Goal: Feedback & Contribution: Submit feedback/report problem

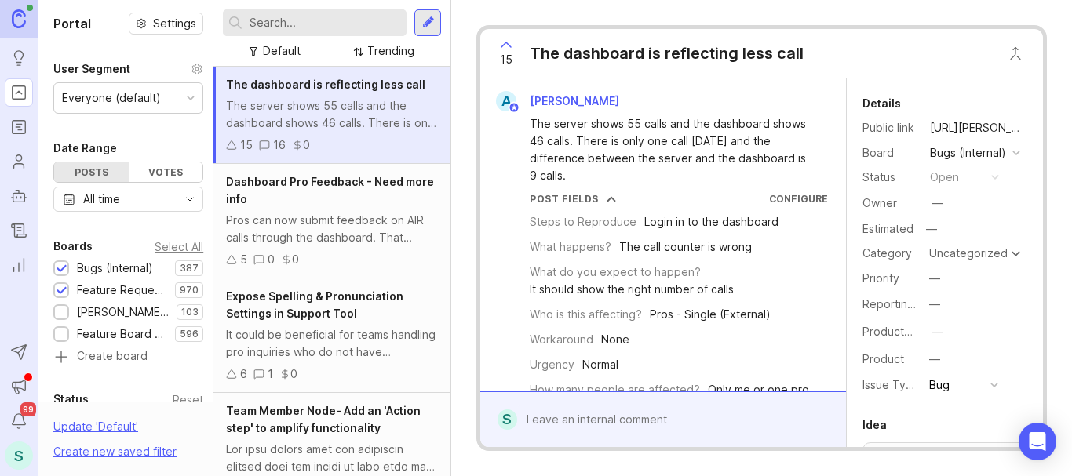
click at [292, 24] on input "text" at bounding box center [325, 22] width 151 height 17
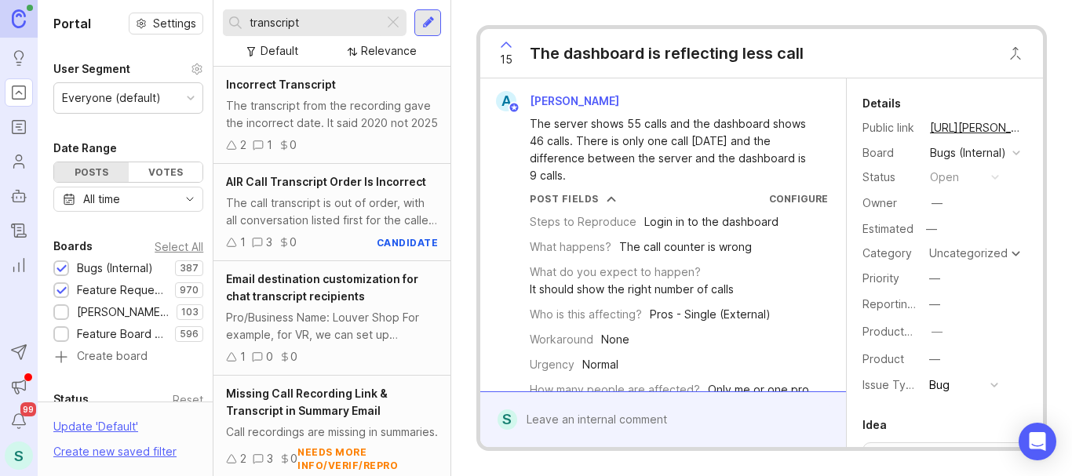
type input "transcript"
click at [304, 179] on span "AIR Call Transcript Order Is Incorrect" at bounding box center [326, 181] width 200 height 13
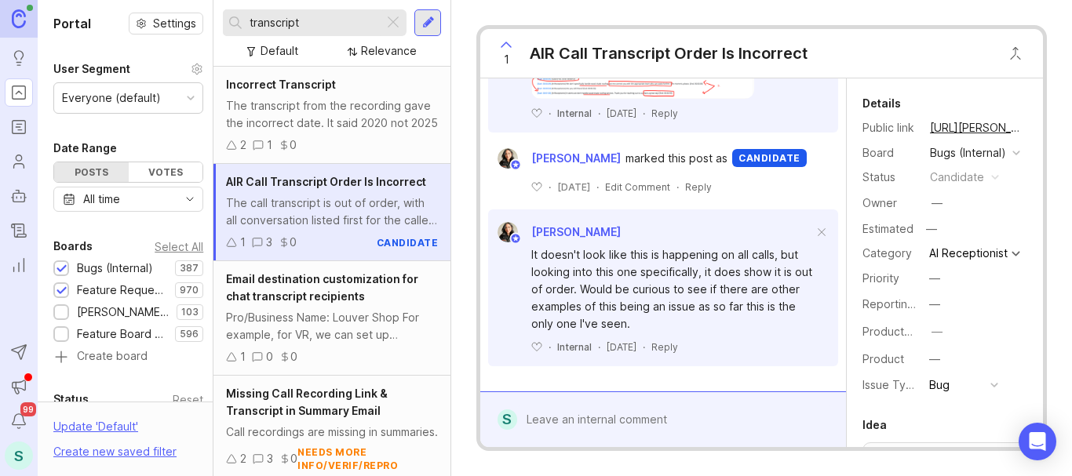
scroll to position [724, 0]
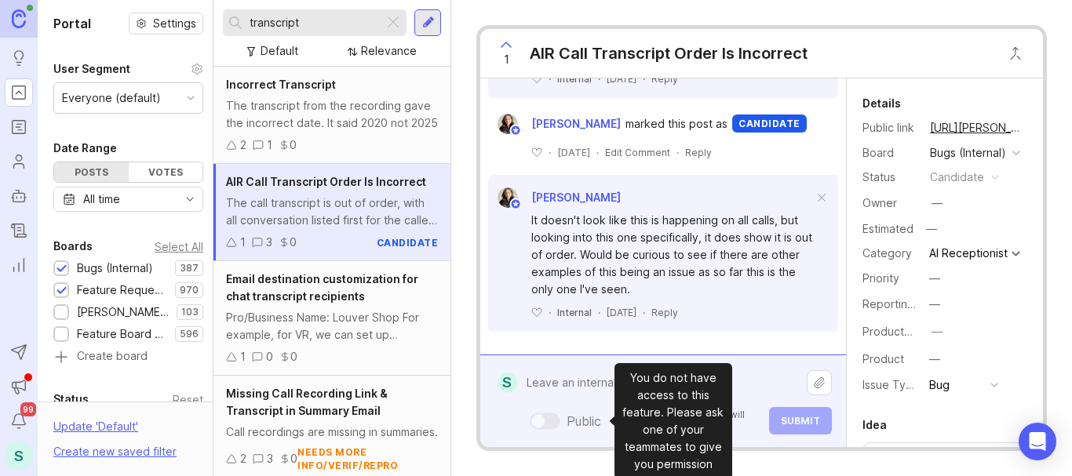
click at [560, 410] on div "Public Mentioned admins will be notified. Submit" at bounding box center [674, 401] width 315 height 67
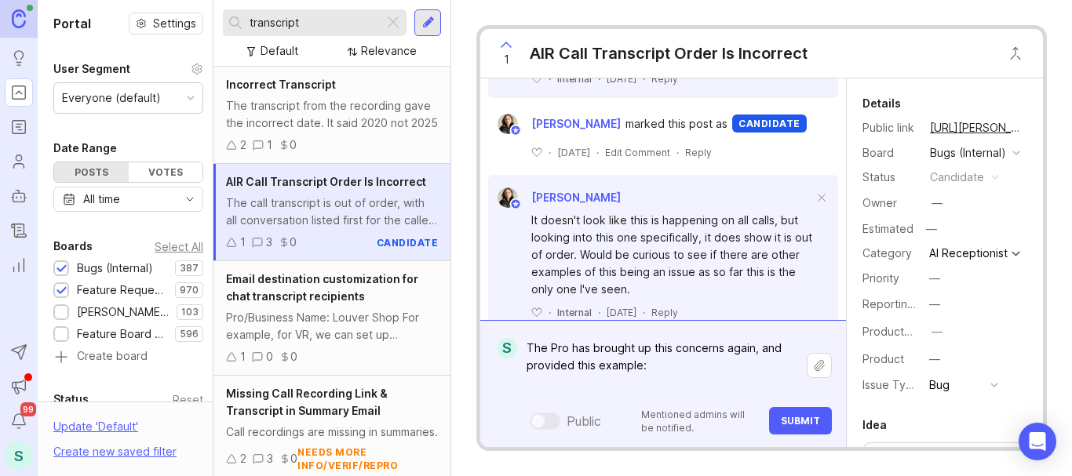
click at [657, 348] on textarea "The Pro has brought up this concerns again, and provided this example:" at bounding box center [662, 366] width 290 height 64
click at [719, 352] on textarea "The Pro has brought up this concerns again, and provided this example:" at bounding box center [662, 366] width 290 height 64
click at [550, 377] on textarea "The Pro has brought up this concern again, and provided this example:" at bounding box center [662, 366] width 290 height 64
paste textarea "[URL][PERSON_NAME]"
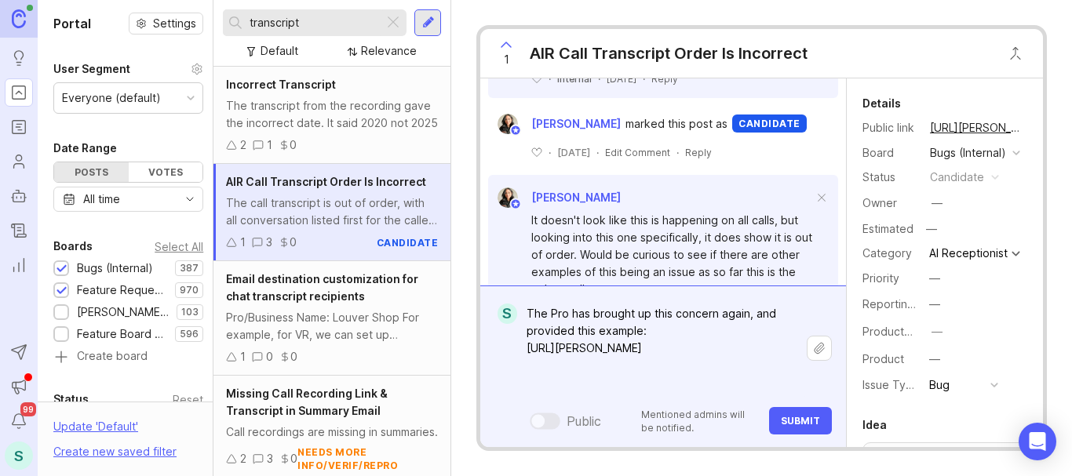
type textarea "The Pro has brought up this concern again, and provided this example: [URL][PER…"
click at [821, 348] on button "Upload file" at bounding box center [819, 348] width 25 height 25
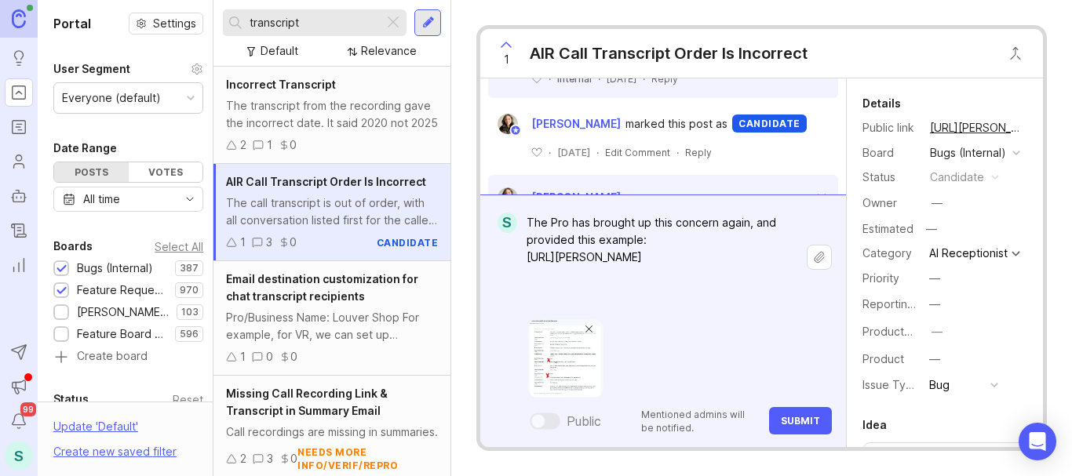
click at [798, 416] on span "Submit" at bounding box center [800, 421] width 39 height 12
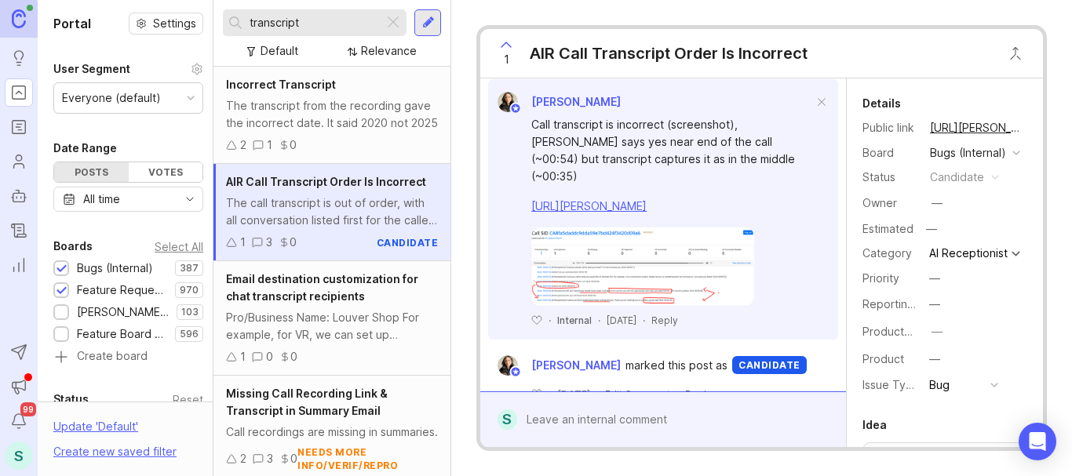
scroll to position [983, 0]
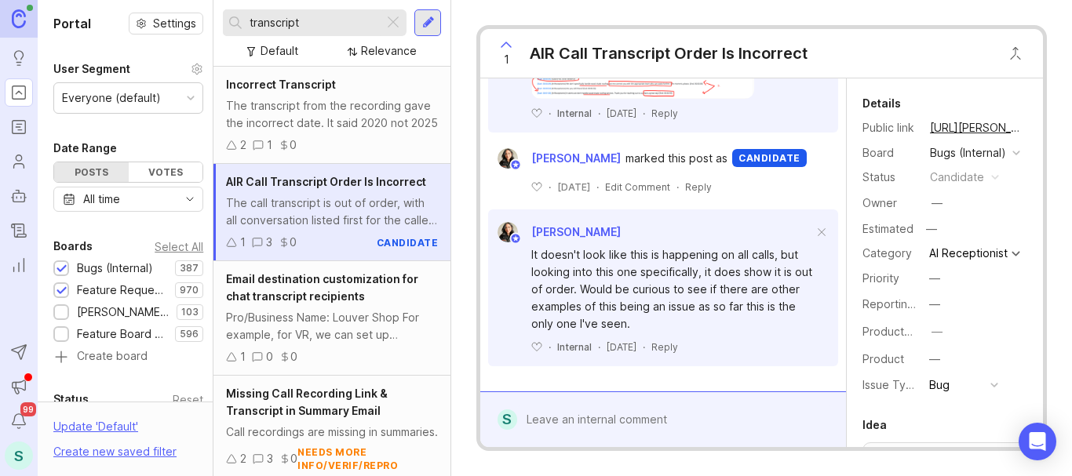
click at [506, 46] on icon at bounding box center [506, 44] width 19 height 19
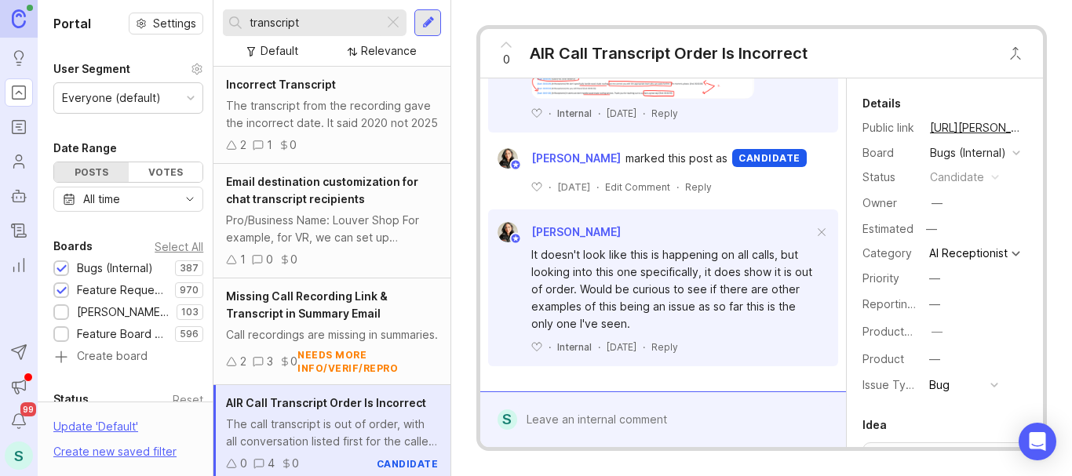
click at [505, 41] on icon at bounding box center [506, 44] width 19 height 19
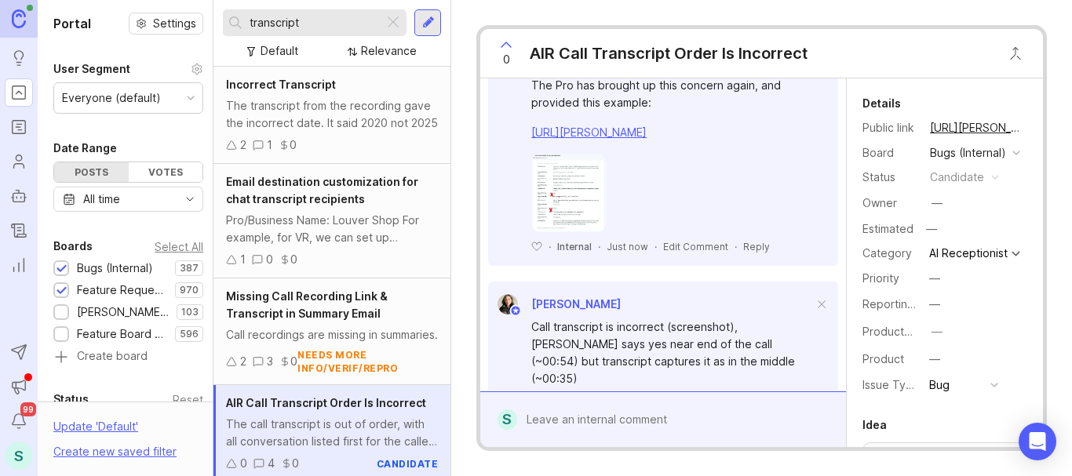
scroll to position [549, 0]
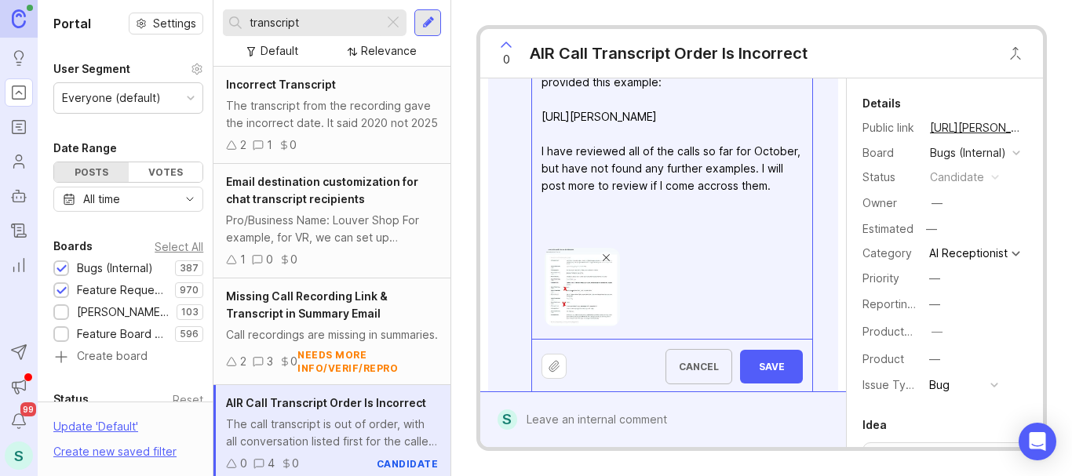
drag, startPoint x: 553, startPoint y: 267, endPoint x: 551, endPoint y: 250, distance: 17.4
drag, startPoint x: 551, startPoint y: 250, endPoint x: 547, endPoint y: 260, distance: 10.9
drag, startPoint x: 547, startPoint y: 260, endPoint x: 531, endPoint y: 253, distance: 16.9
click at [530, 255] on div "The Pro has brought up this concern again, and provided this example: [URL][PER…" at bounding box center [663, 220] width 350 height 349
click at [545, 235] on textarea "The Pro has brought up this concern again, and provided this example: [URL][PER…" at bounding box center [672, 142] width 280 height 185
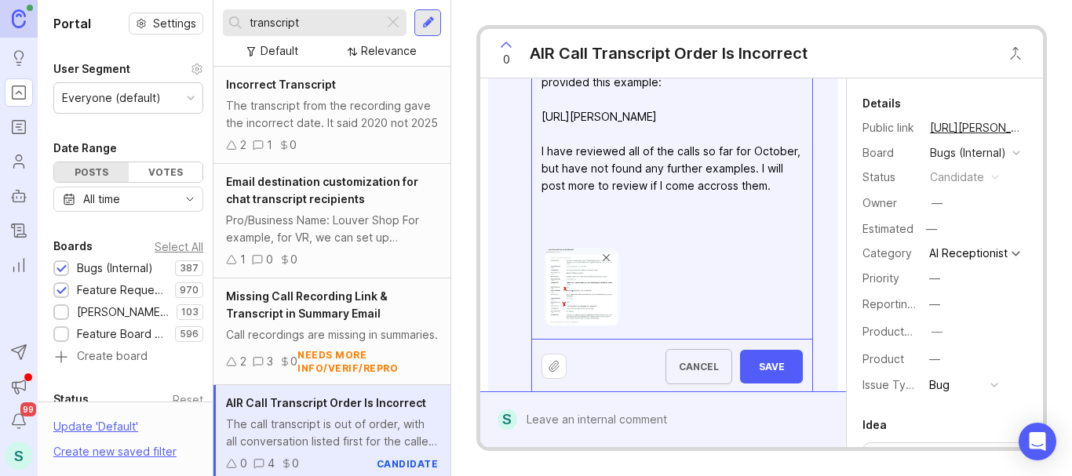
click at [0, 0] on lt-span "a cr oss" at bounding box center [0, 0] width 0 height 0
click at [647, 202] on textarea "The Pro has brought up this concern again, and provided this example: [URL][PER…" at bounding box center [672, 142] width 280 height 185
click at [0, 0] on lt-em "all the" at bounding box center [0, 0] width 0 height 0
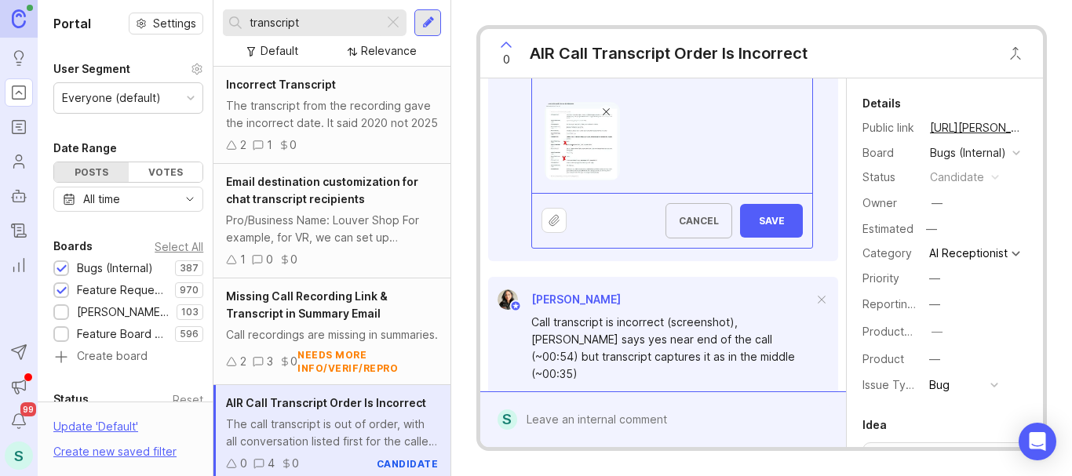
scroll to position [706, 0]
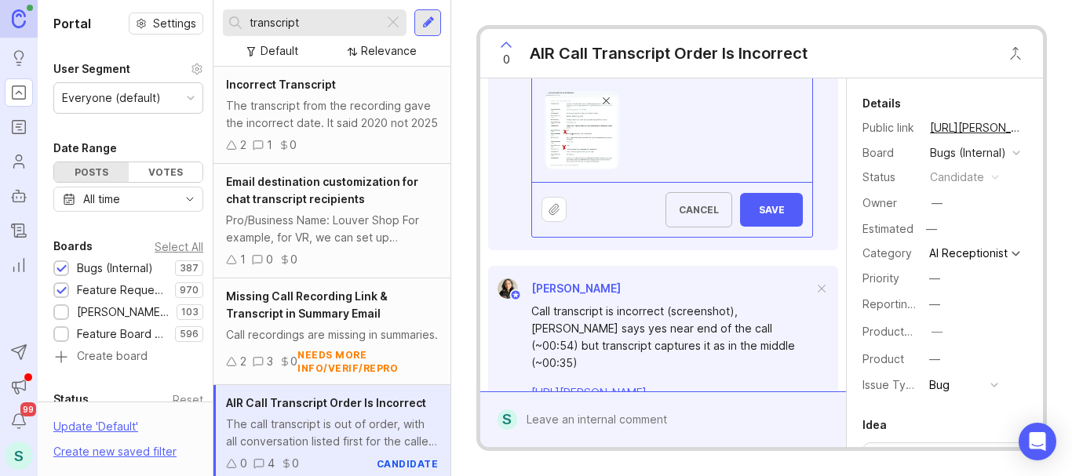
drag, startPoint x: 626, startPoint y: 97, endPoint x: 537, endPoint y: 99, distance: 89.5
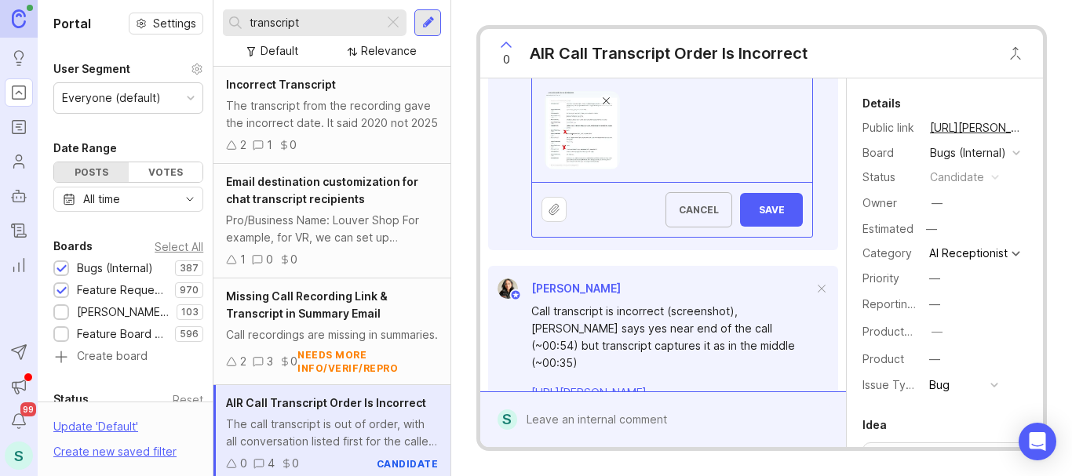
scroll to position [702, 0]
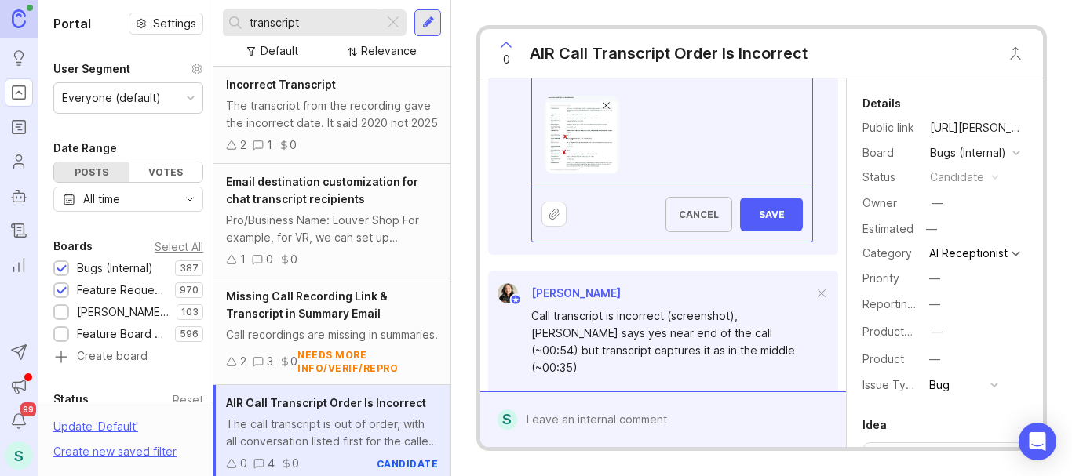
type textarea "The Pro has brought up this concern again, and provided this example: [URL][PER…"
click at [764, 221] on span "Save" at bounding box center [772, 215] width 38 height 12
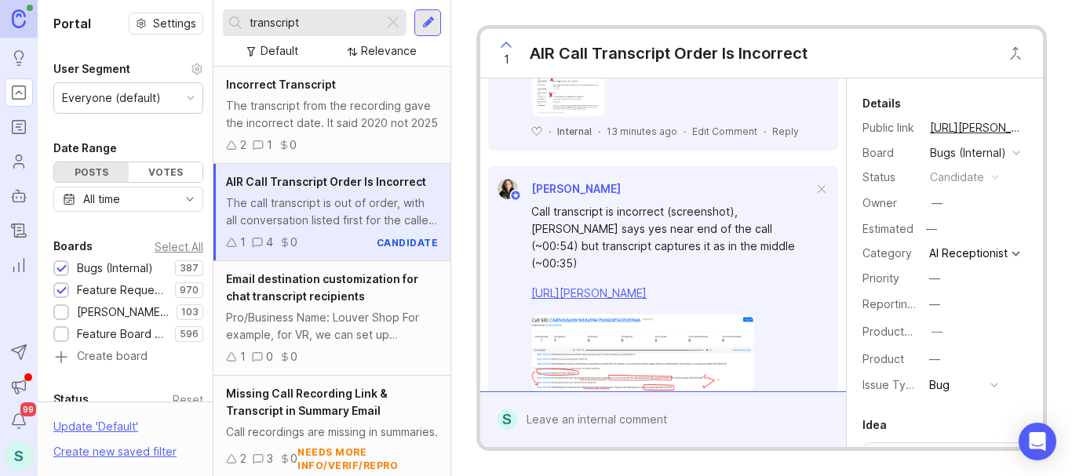
scroll to position [414, 0]
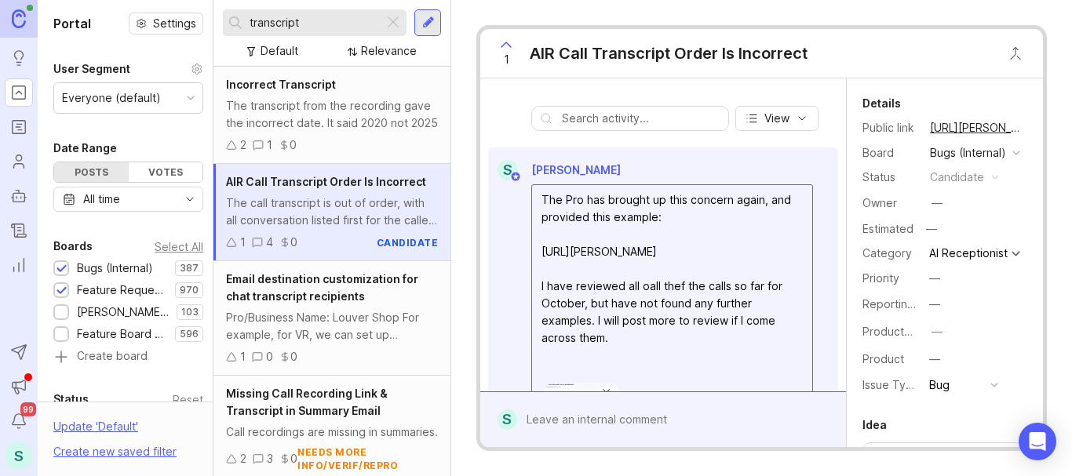
drag, startPoint x: 680, startPoint y: 336, endPoint x: 640, endPoint y: 334, distance: 40.1
click at [640, 334] on textarea "The Pro has brought up this concern again, and provided this example: [URL][PER…" at bounding box center [672, 277] width 280 height 185
click at [758, 340] on textarea "The Pro has brought up this concern again, and provided this example: [URL][PER…" at bounding box center [672, 277] width 280 height 185
click at [737, 340] on textarea "The Pro has brought up this concern again, and provided this example: [URL][PER…" at bounding box center [672, 277] width 280 height 185
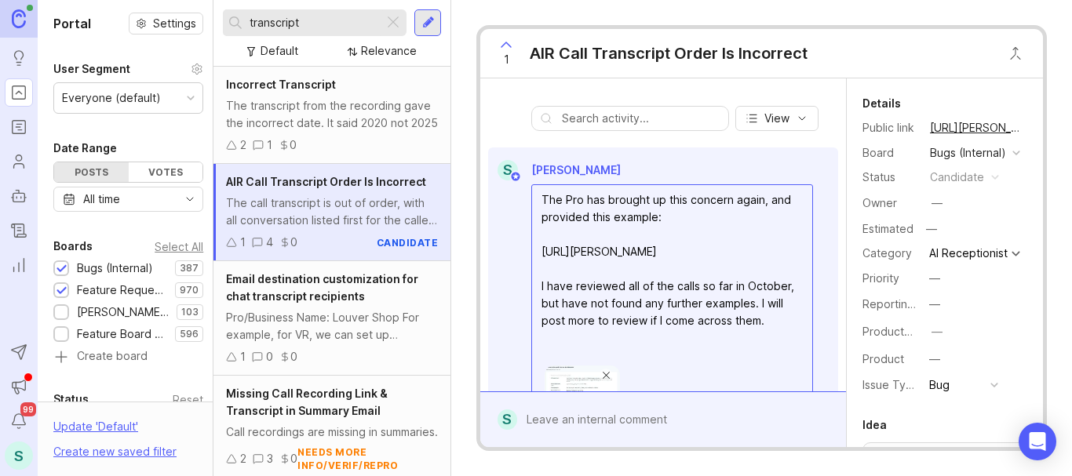
click at [653, 336] on textarea "The Pro has brought up this concern again, and provided this example: [URL][PER…" at bounding box center [672, 269] width 280 height 168
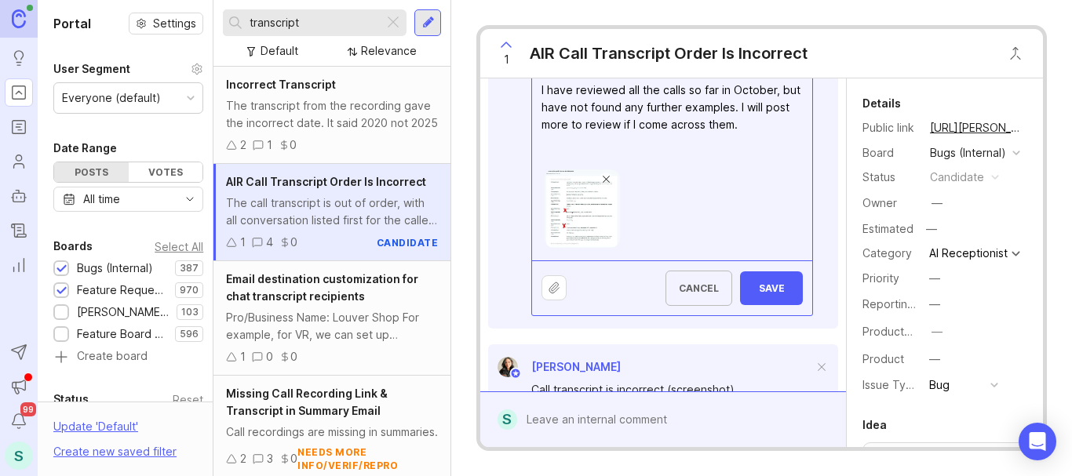
scroll to position [650, 0]
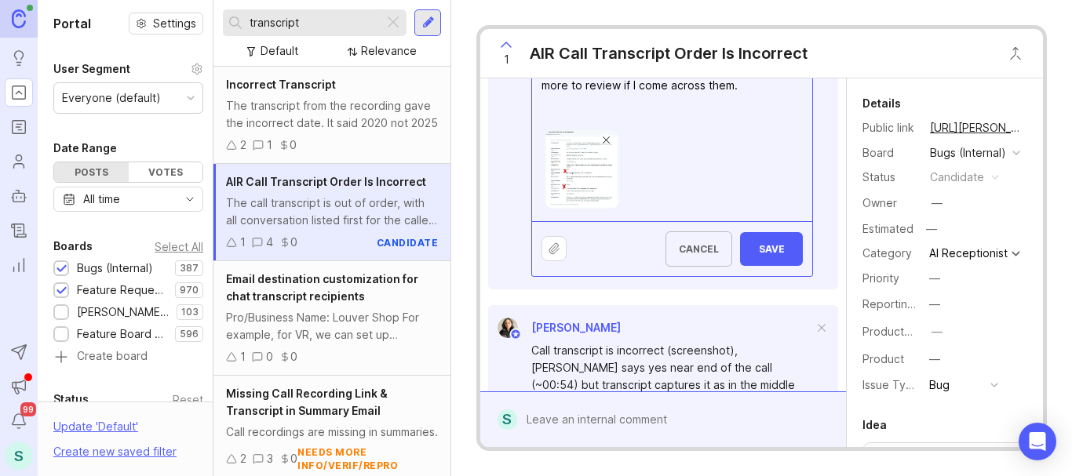
type textarea "The Pro has brought up this concern again, and provided this example: [URL][PER…"
click at [765, 255] on span "Save" at bounding box center [772, 249] width 38 height 12
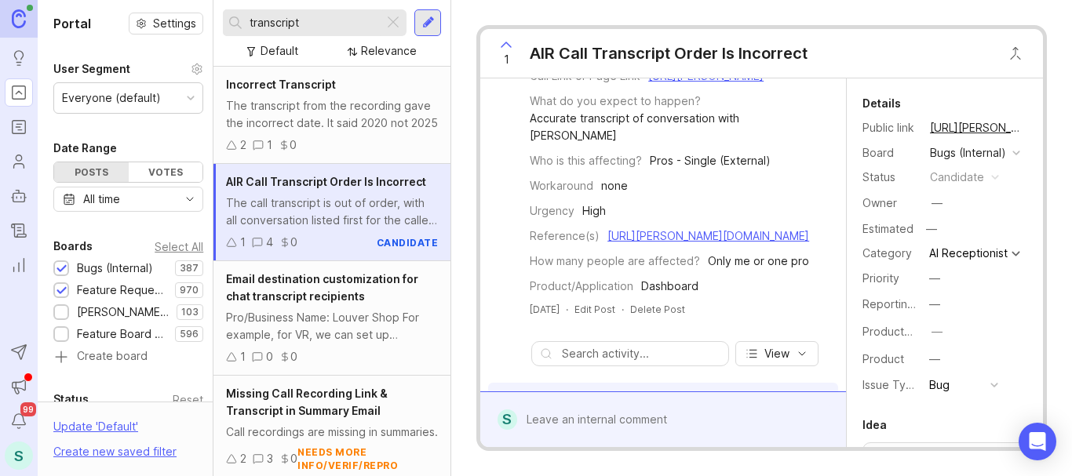
scroll to position [0, 0]
